Goal: Navigation & Orientation: Find specific page/section

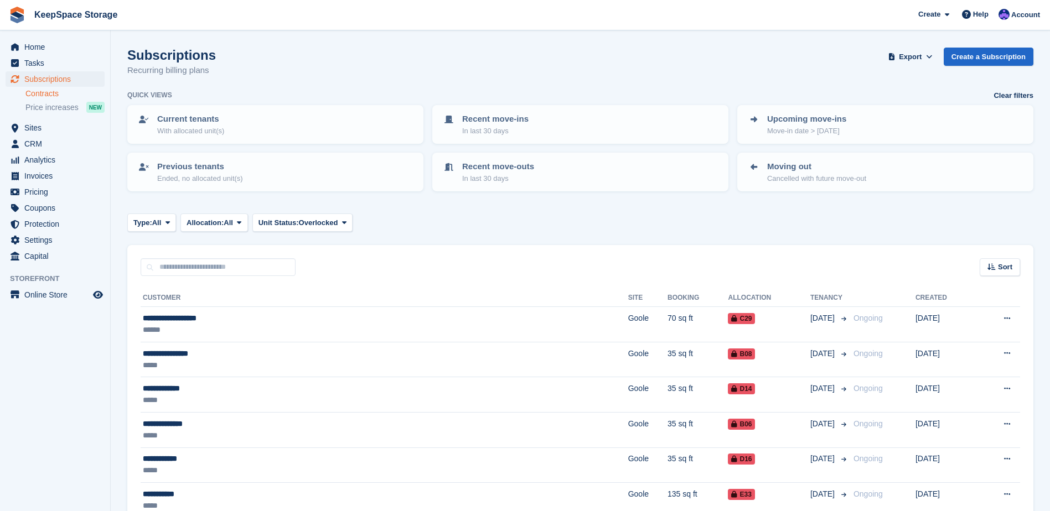
scroll to position [55, 0]
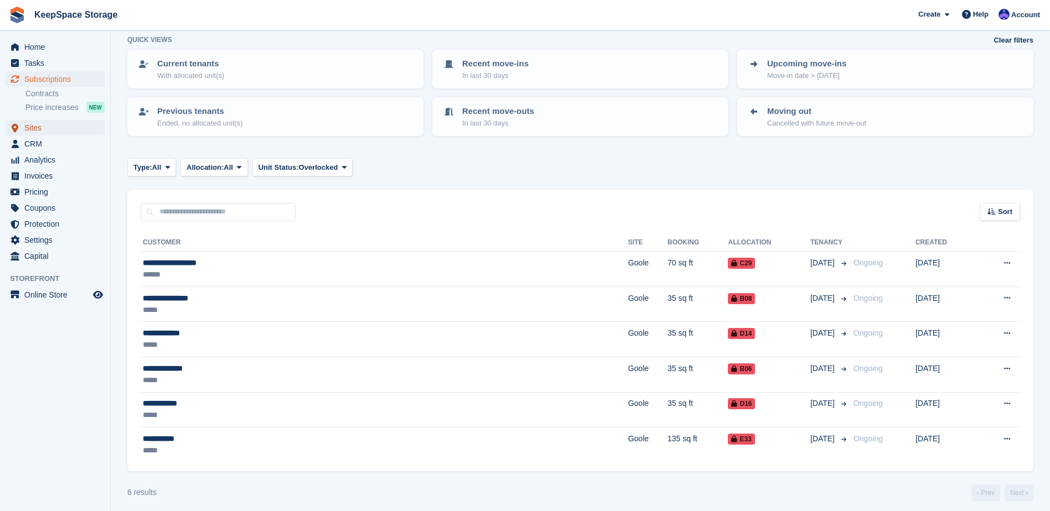
click at [45, 130] on span "Sites" at bounding box center [57, 127] width 66 height 15
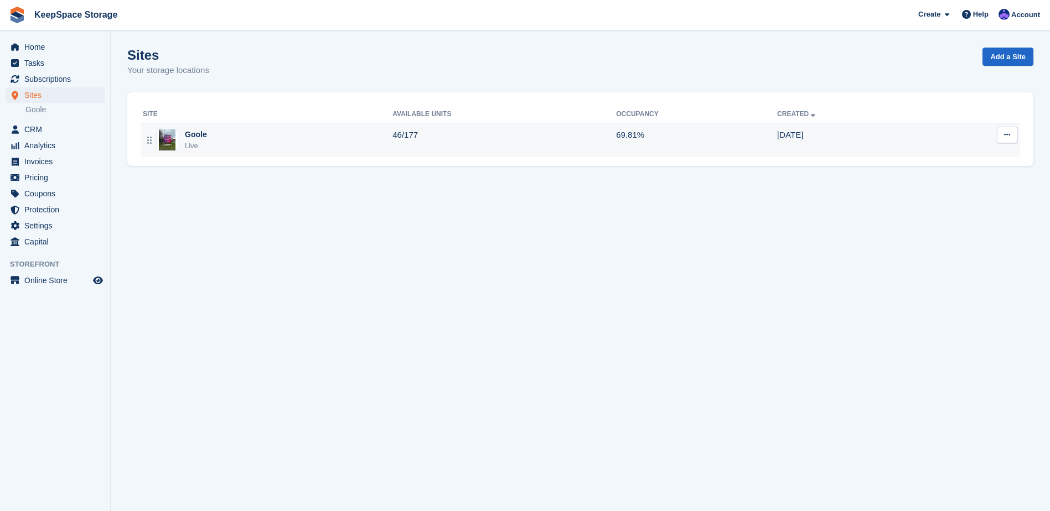
click at [256, 148] on div "Goole Live" at bounding box center [268, 140] width 250 height 23
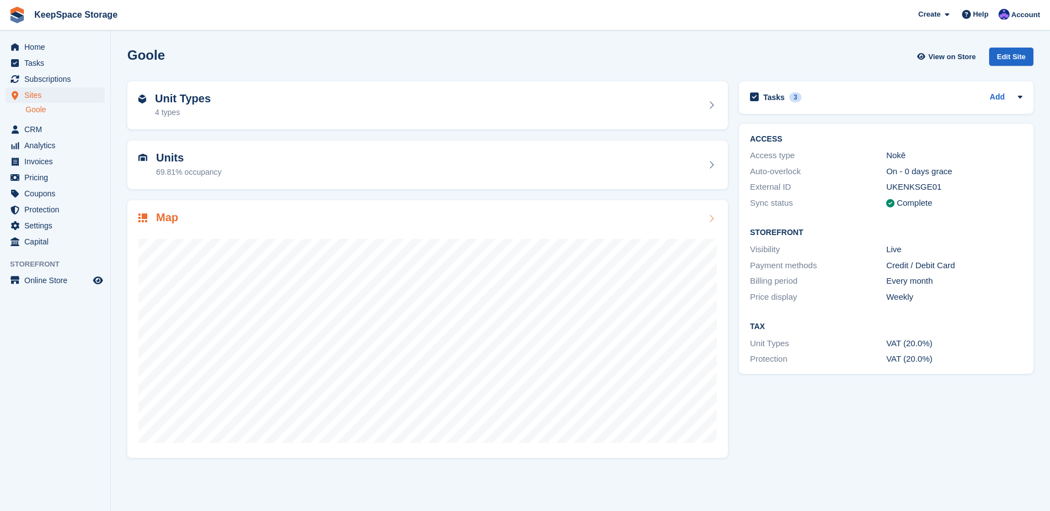
click at [351, 216] on div "Map" at bounding box center [427, 218] width 578 height 15
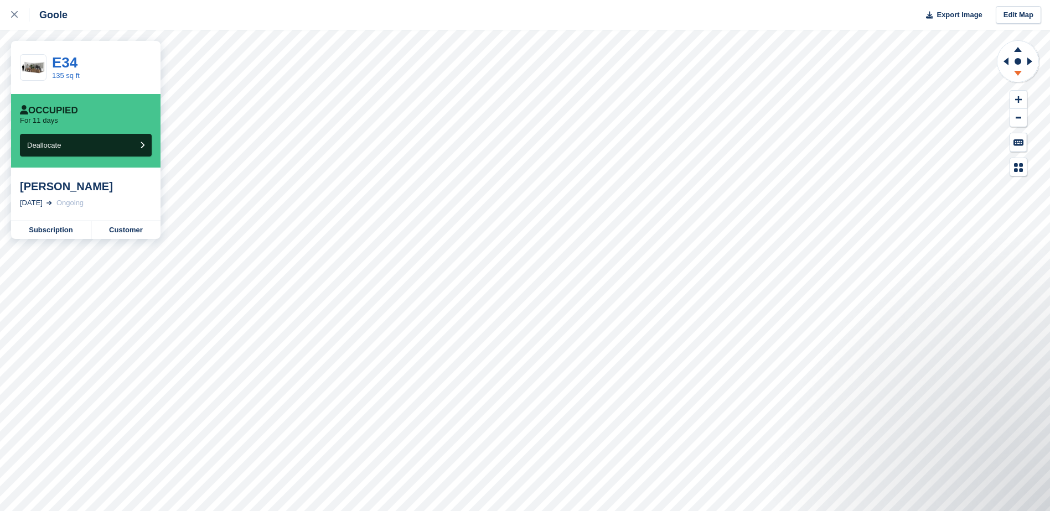
click at [1020, 70] on icon at bounding box center [1018, 75] width 29 height 14
click at [14, 17] on icon at bounding box center [14, 14] width 7 height 7
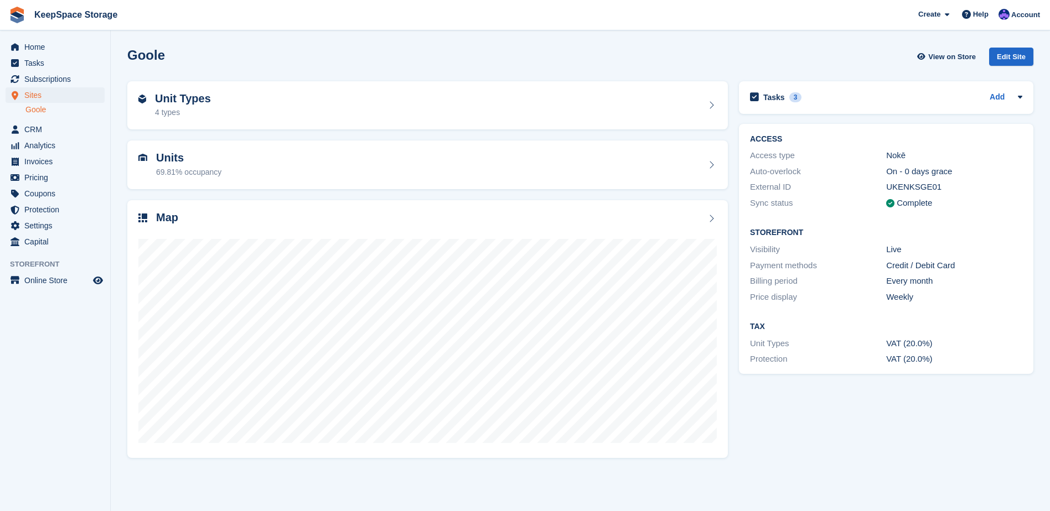
click at [72, 17] on link "KeepSpace Storage" at bounding box center [76, 15] width 92 height 18
